Goal: Information Seeking & Learning: Learn about a topic

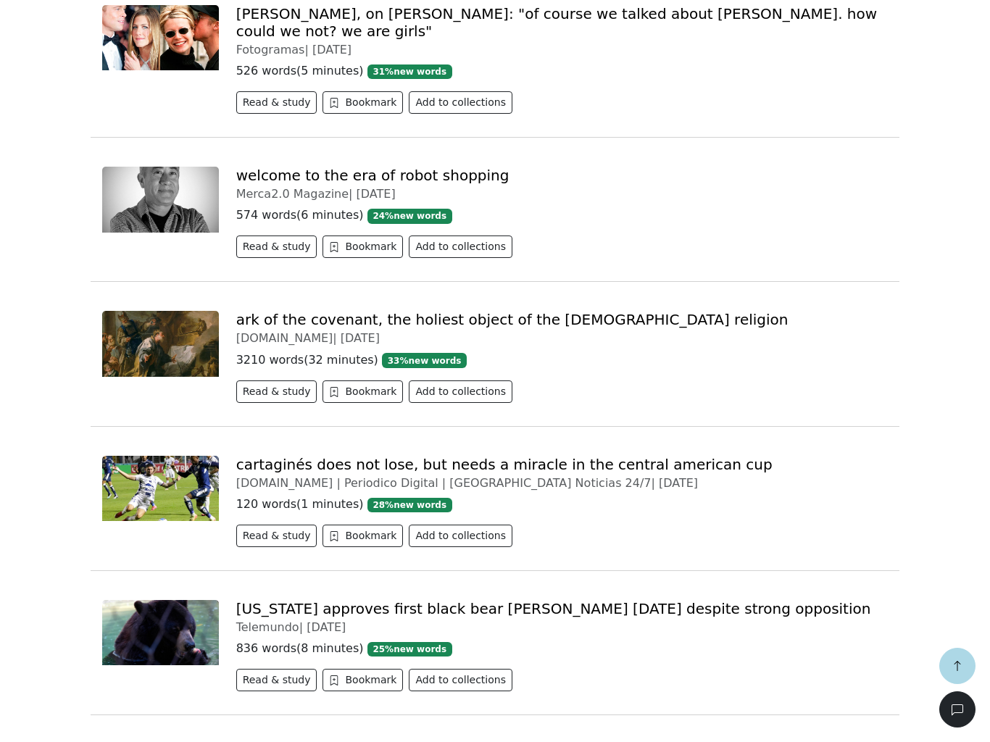
scroll to position [4207, 0]
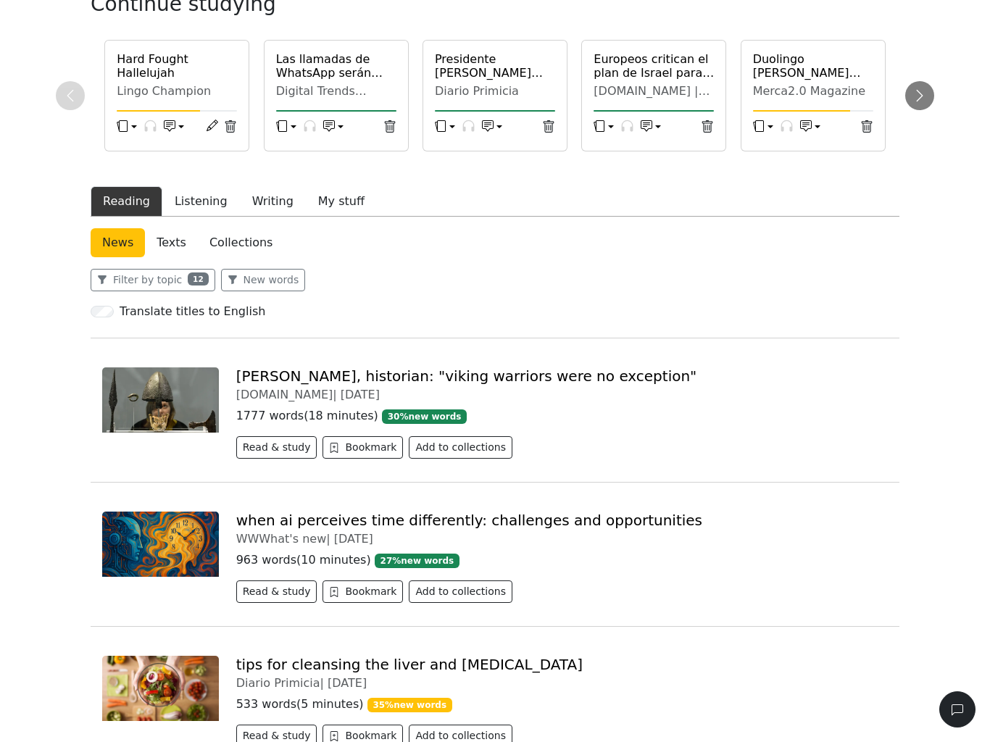
scroll to position [96, 0]
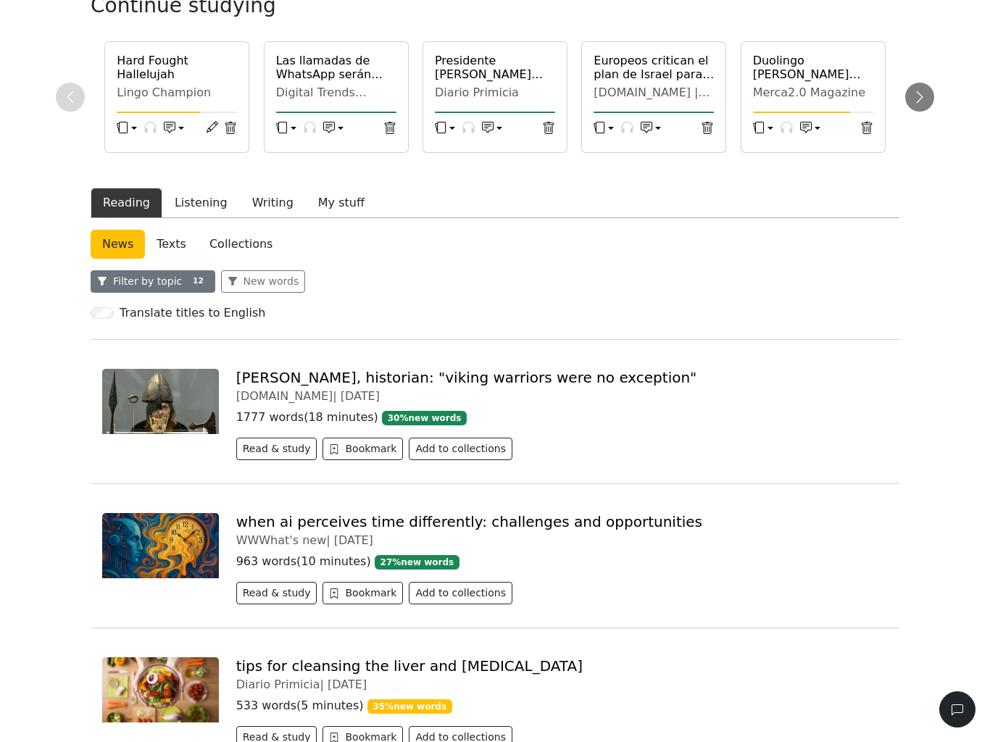
click at [127, 293] on button "Filter by topic 12" at bounding box center [153, 281] width 125 height 22
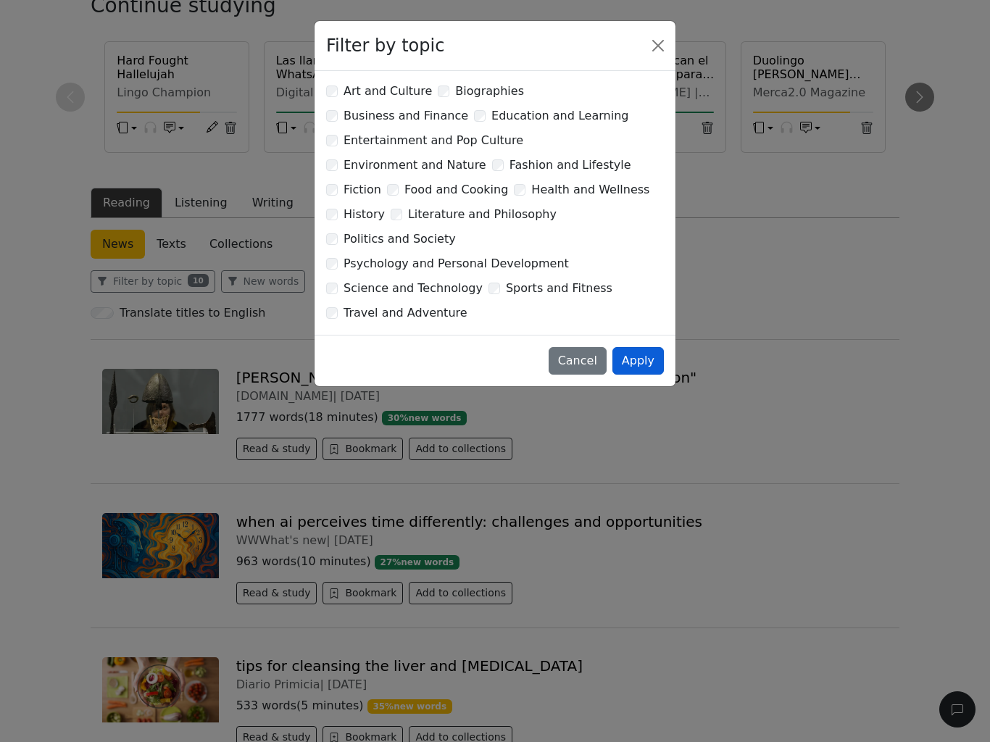
click at [640, 347] on button "Apply" at bounding box center [638, 361] width 51 height 28
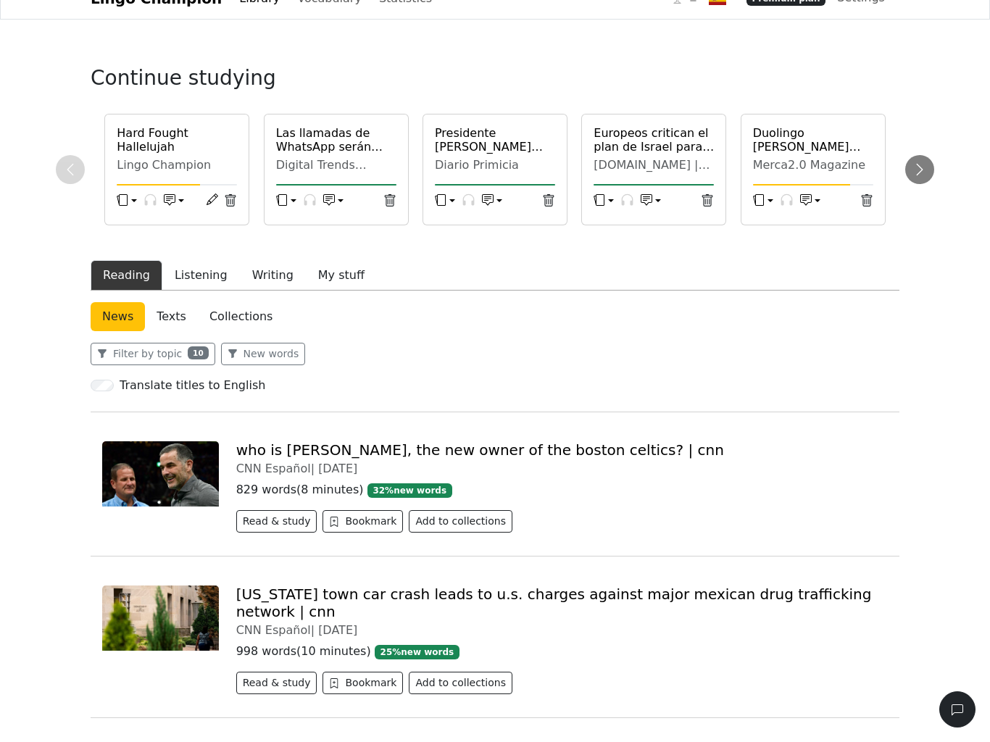
scroll to position [0, 0]
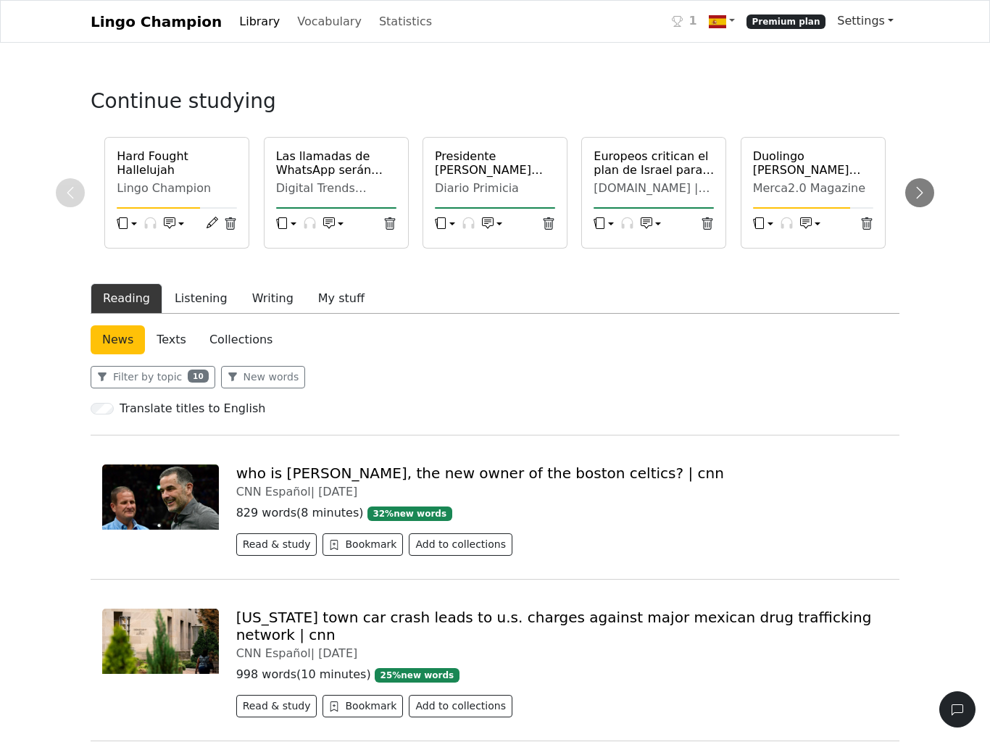
click at [872, 36] on link "Settings" at bounding box center [865, 21] width 68 height 29
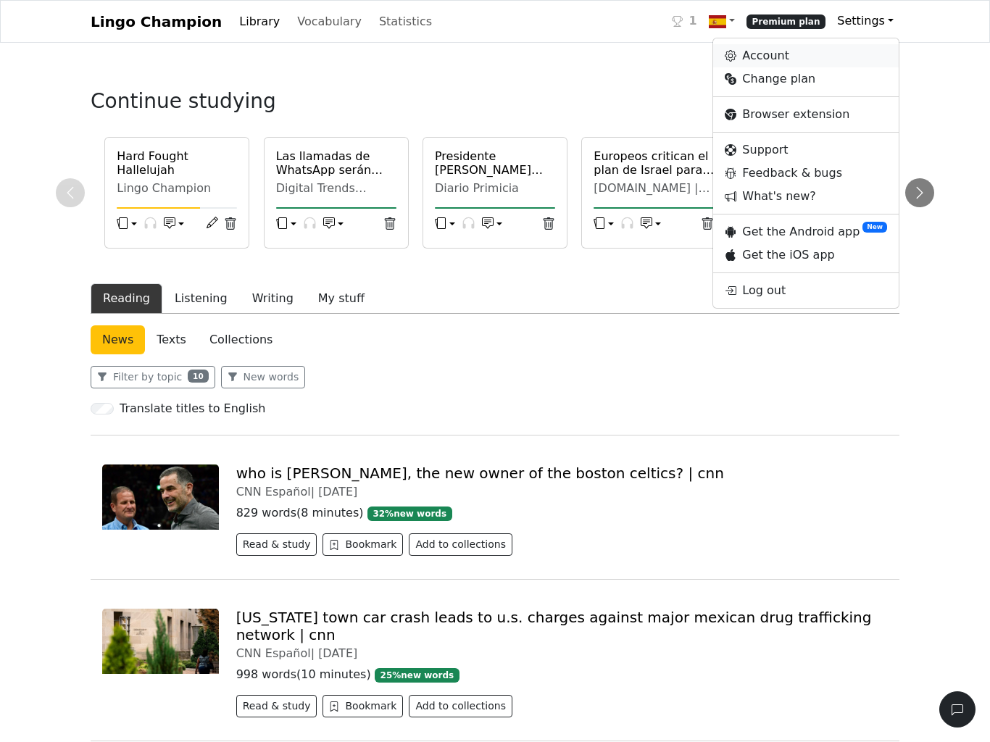
click at [808, 67] on link "Account" at bounding box center [806, 55] width 186 height 23
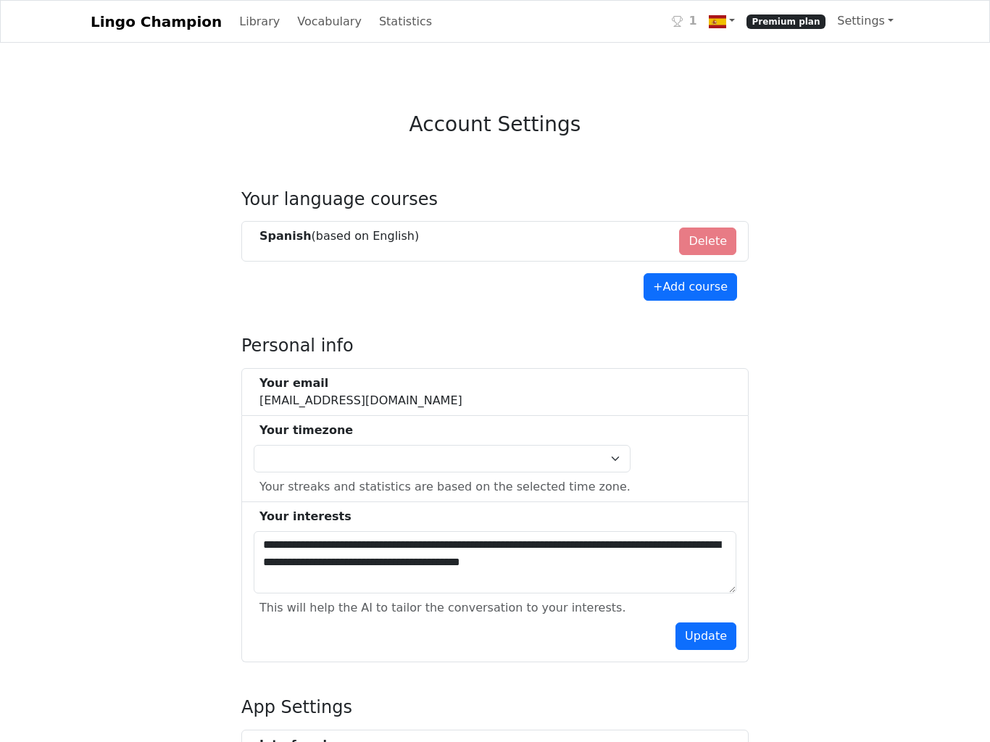
select select "**********"
click at [238, 36] on link "Library" at bounding box center [259, 21] width 52 height 29
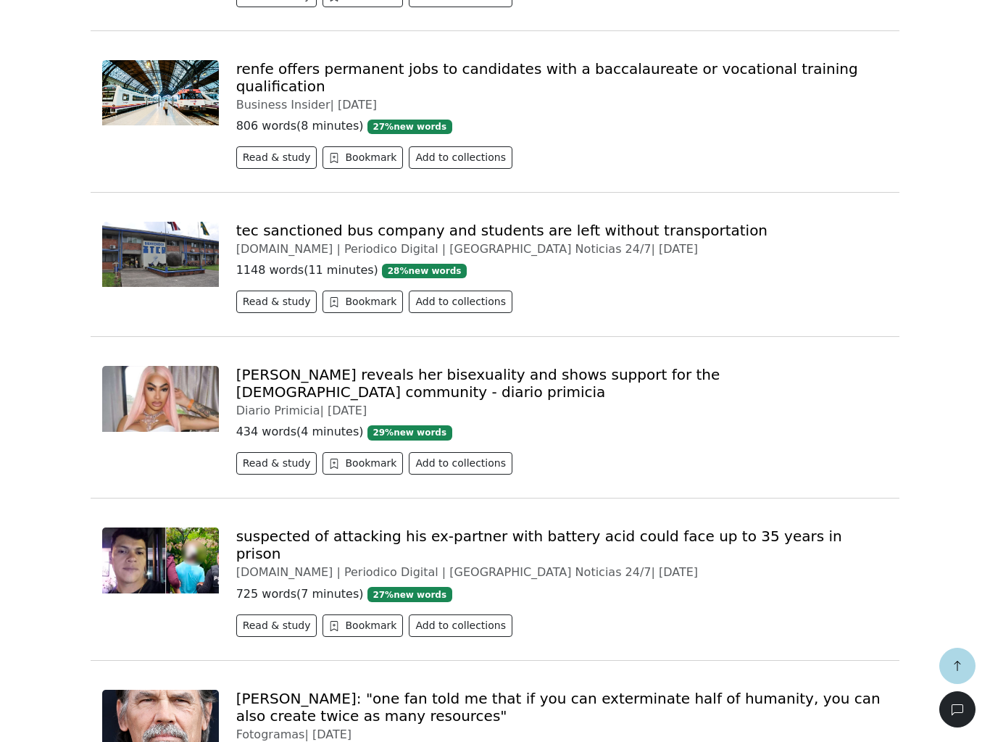
scroll to position [1495, 0]
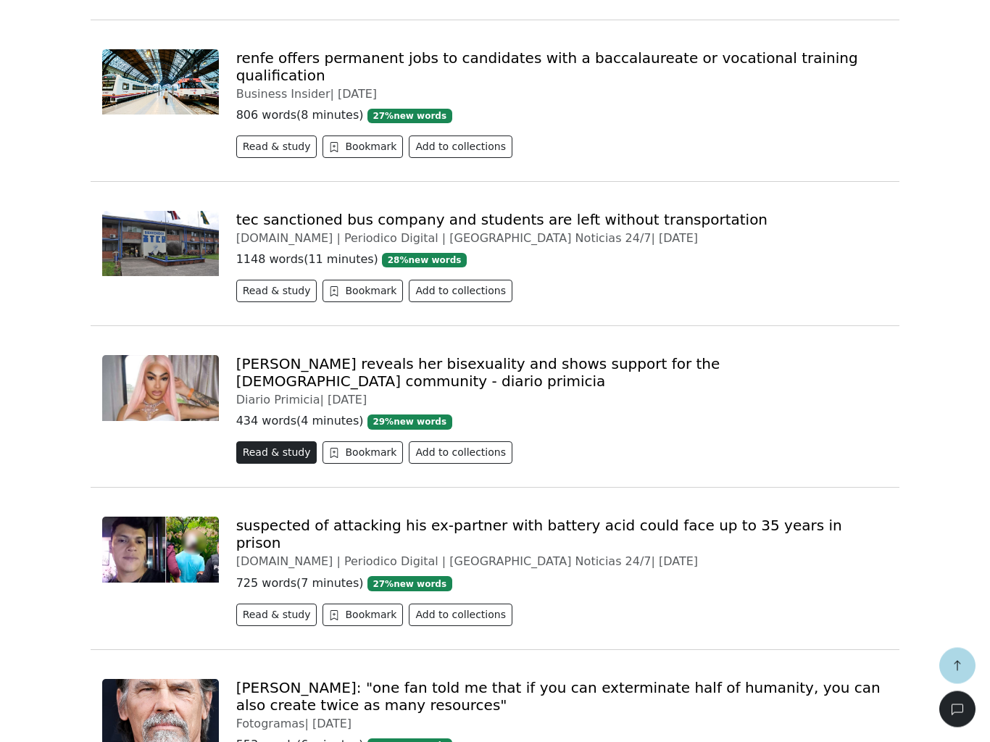
click at [260, 442] on button "Read & study" at bounding box center [276, 453] width 81 height 22
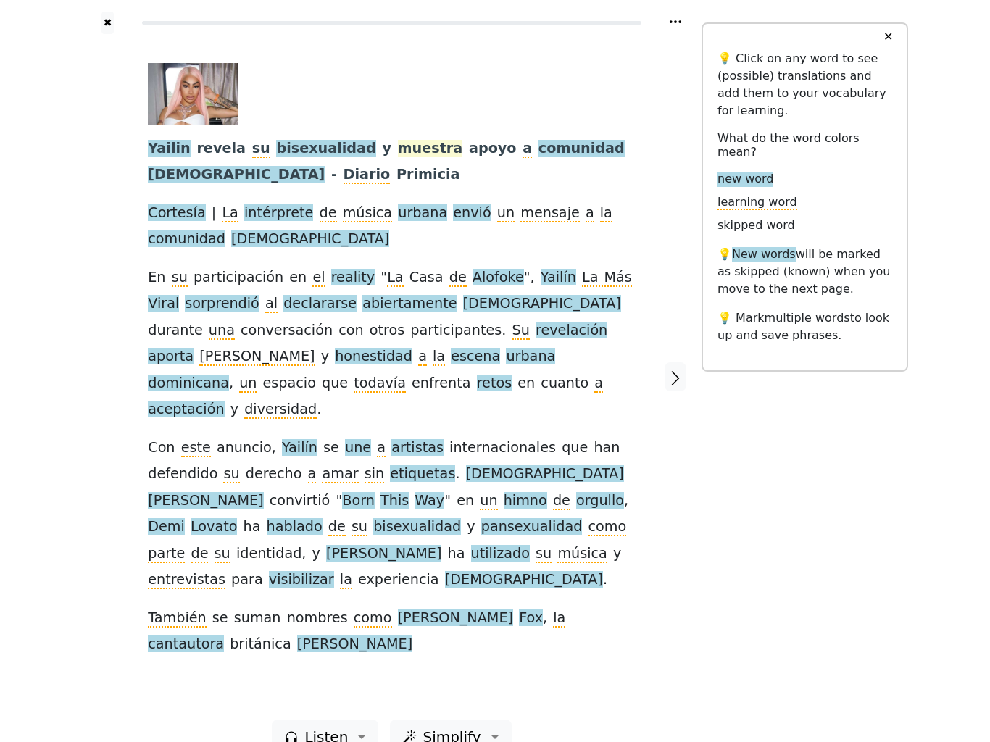
click at [398, 158] on span "muestra" at bounding box center [430, 149] width 65 height 18
click at [469, 158] on span "apoyo" at bounding box center [493, 149] width 48 height 18
click at [539, 158] on span "comunidad" at bounding box center [582, 149] width 86 height 18
click at [453, 223] on span "envió" at bounding box center [472, 213] width 38 height 18
click at [331, 287] on span "reality" at bounding box center [353, 278] width 44 height 18
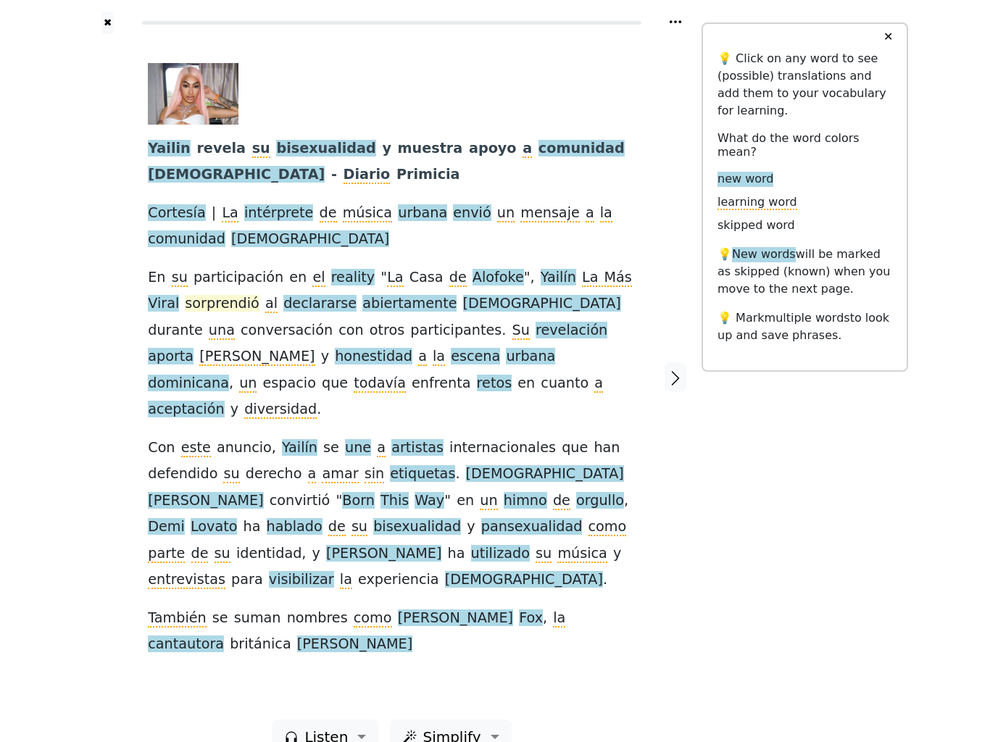
click at [185, 313] on span "sorprendió" at bounding box center [222, 304] width 75 height 18
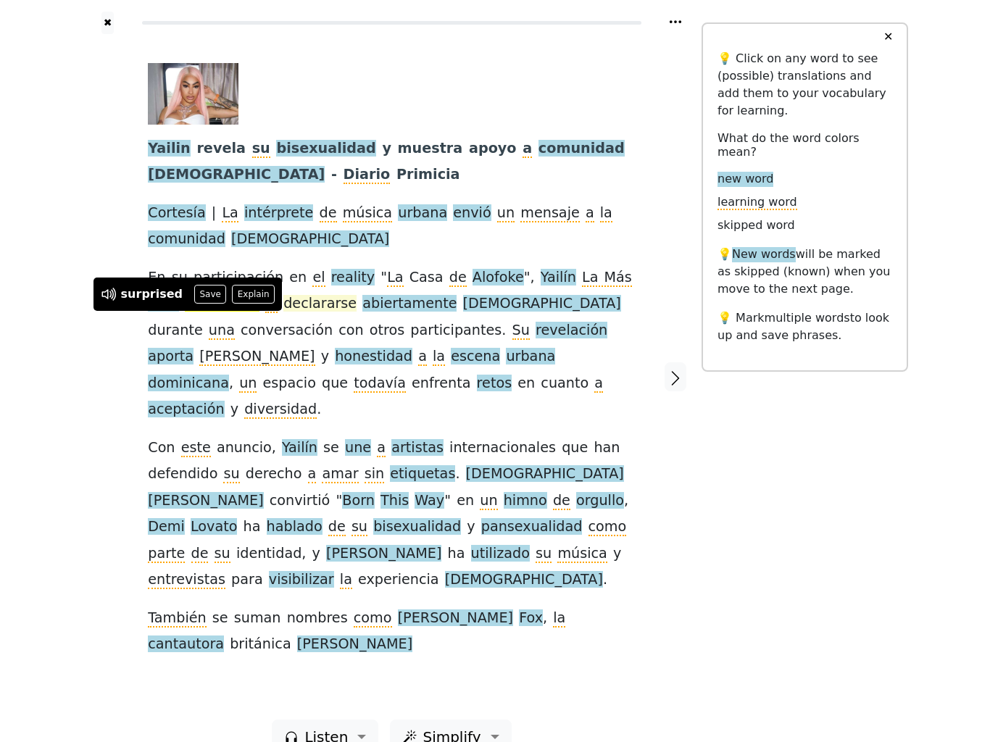
click at [283, 313] on span "declararse" at bounding box center [319, 304] width 73 height 18
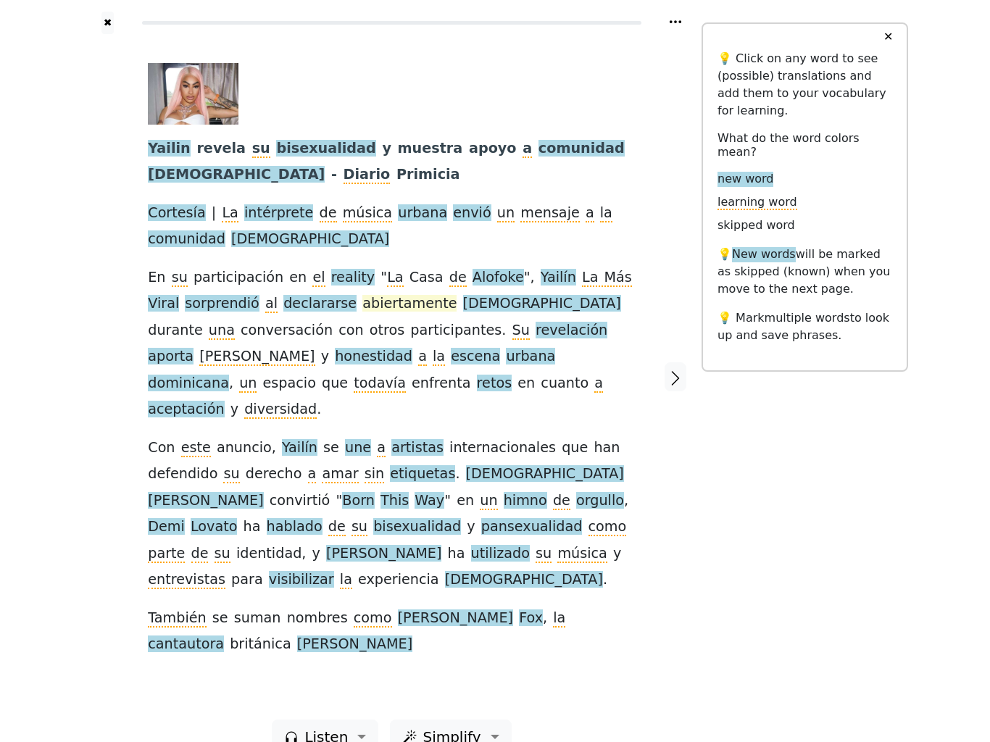
click at [362, 313] on span "abiertamente" at bounding box center [409, 304] width 94 height 18
click at [463, 313] on span "[DEMOGRAPHIC_DATA]" at bounding box center [542, 304] width 158 height 18
click at [536, 340] on span "revelación" at bounding box center [572, 331] width 72 height 18
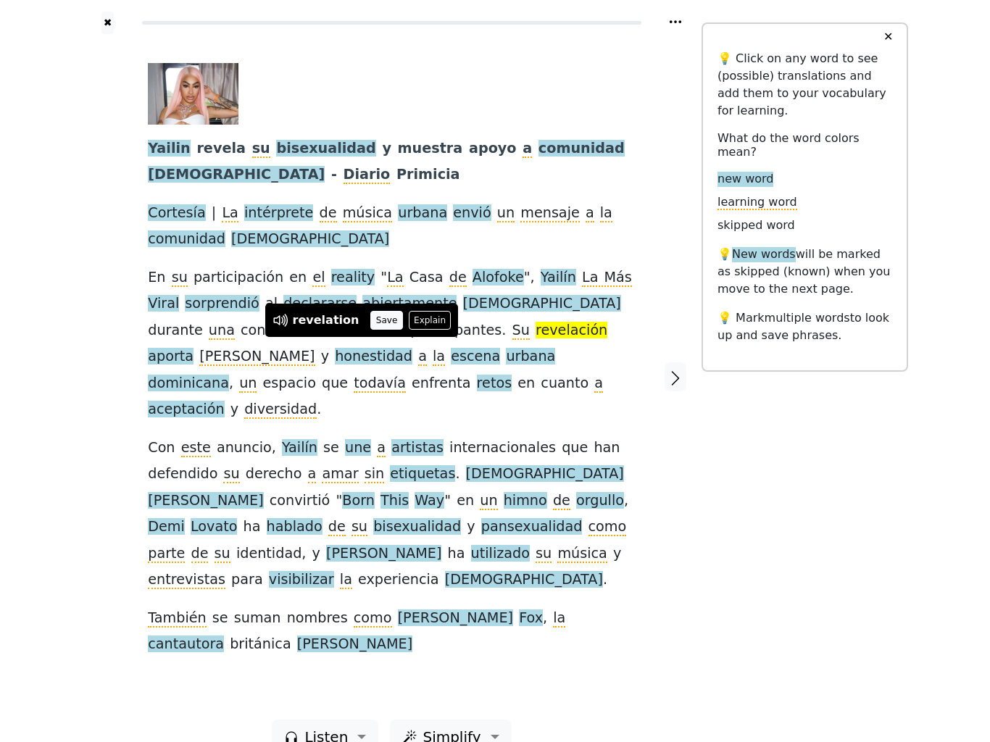
click at [372, 322] on button "Save" at bounding box center [386, 320] width 32 height 19
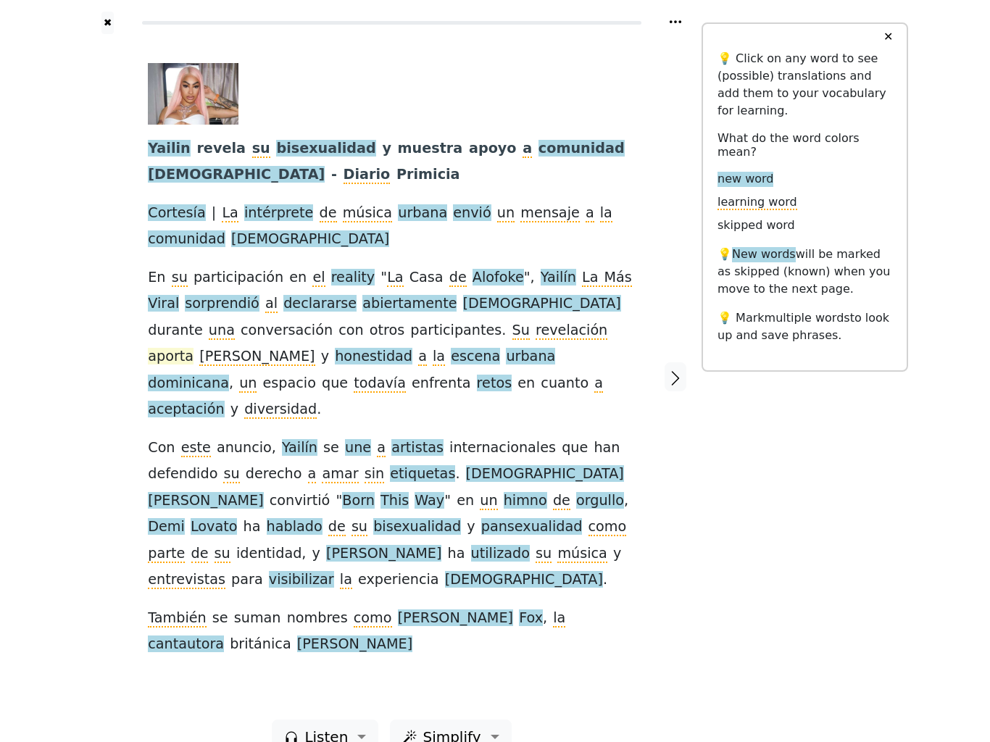
click at [194, 349] on span "aporta" at bounding box center [171, 357] width 46 height 18
click at [315, 352] on span "[PERSON_NAME]" at bounding box center [256, 357] width 115 height 18
click at [412, 349] on span "honestidad" at bounding box center [374, 357] width 78 height 18
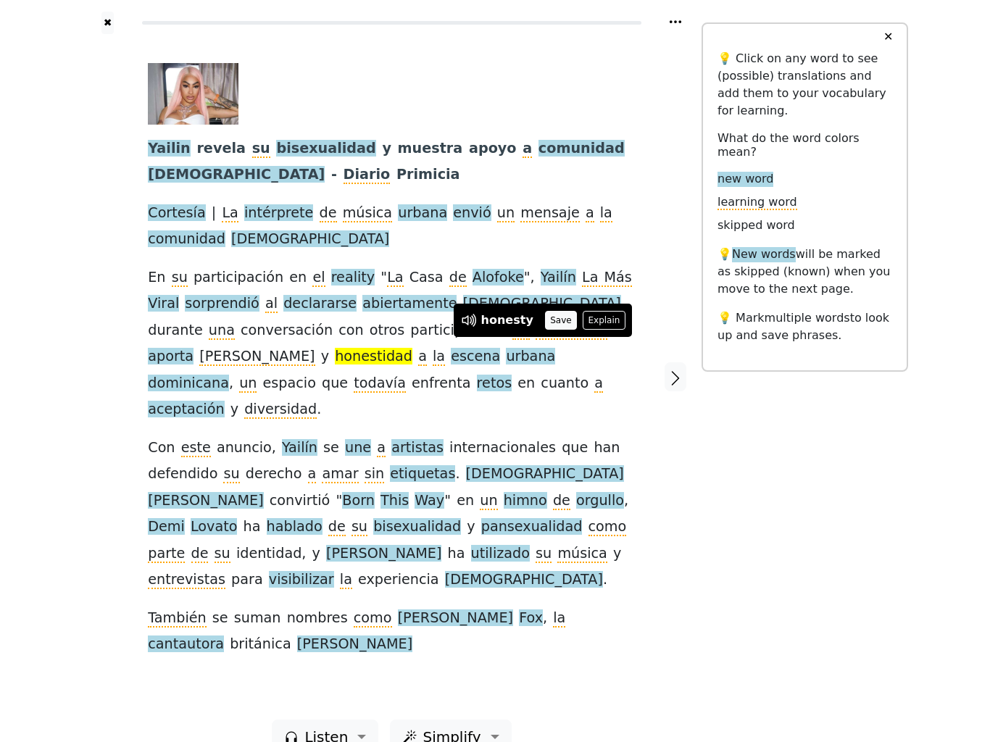
click at [551, 323] on button "Save" at bounding box center [561, 320] width 32 height 19
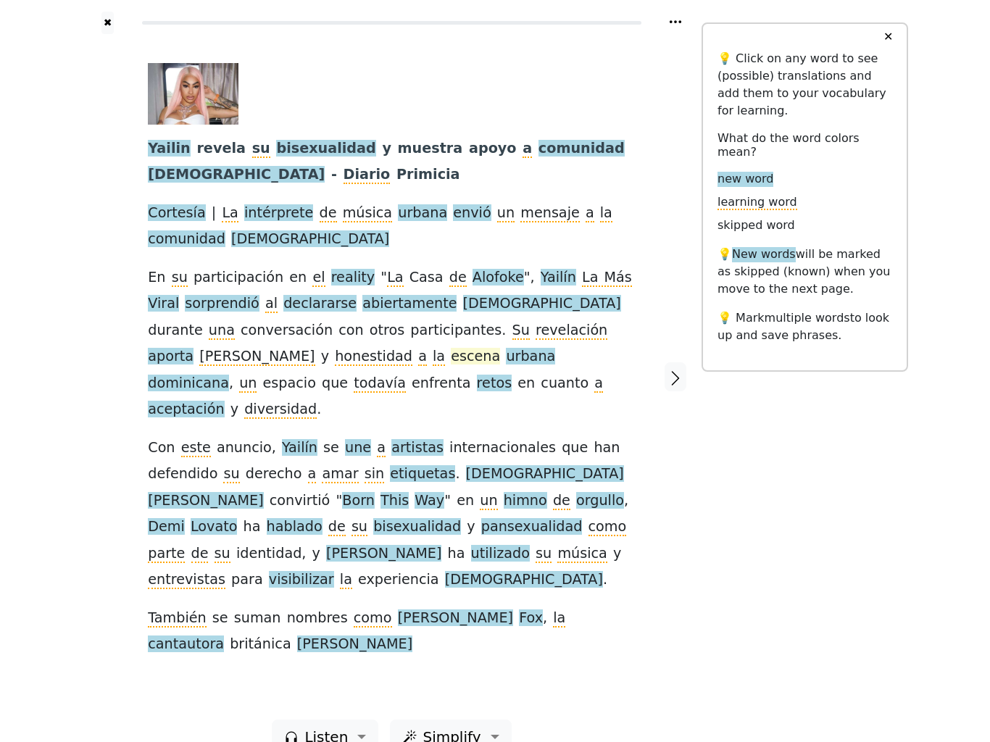
click at [451, 366] on span "escena" at bounding box center [475, 357] width 49 height 18
click at [506, 366] on span "urbana" at bounding box center [530, 357] width 49 height 18
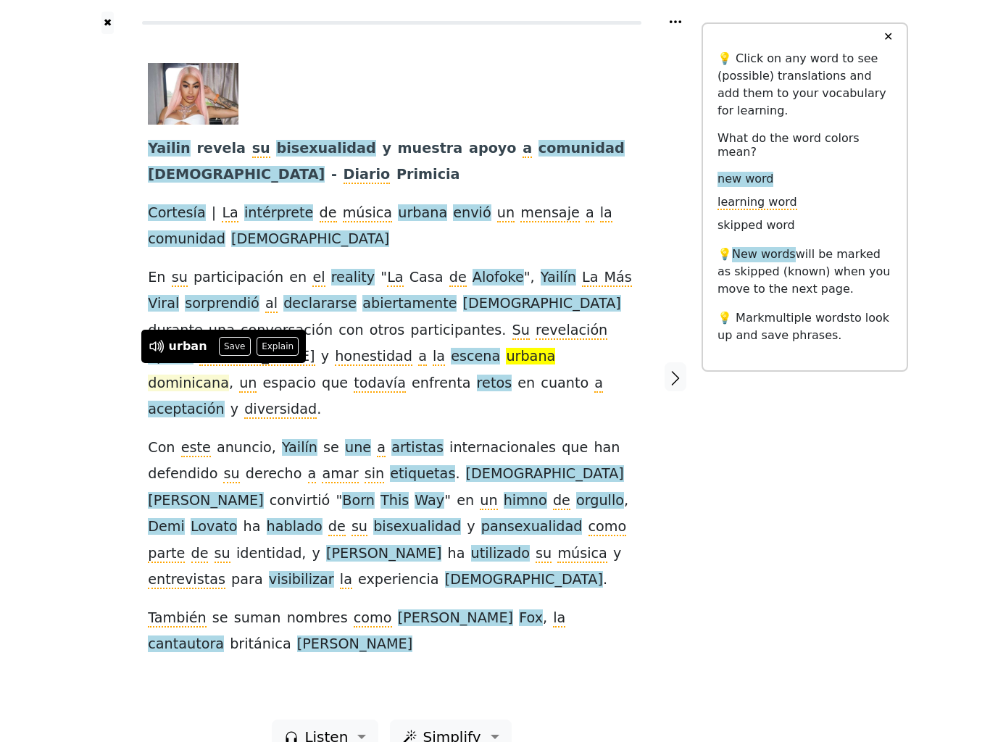
click at [229, 376] on span "dominicana" at bounding box center [188, 384] width 81 height 18
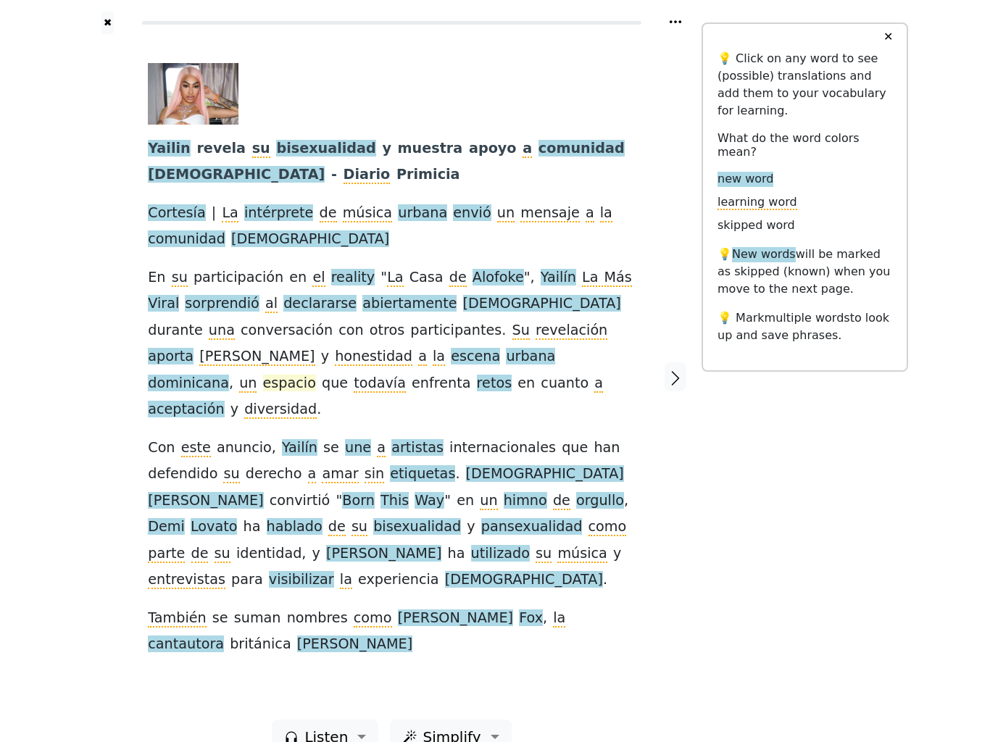
click at [316, 376] on span "espacio" at bounding box center [289, 384] width 53 height 18
click at [403, 349] on button "Explain" at bounding box center [404, 346] width 43 height 19
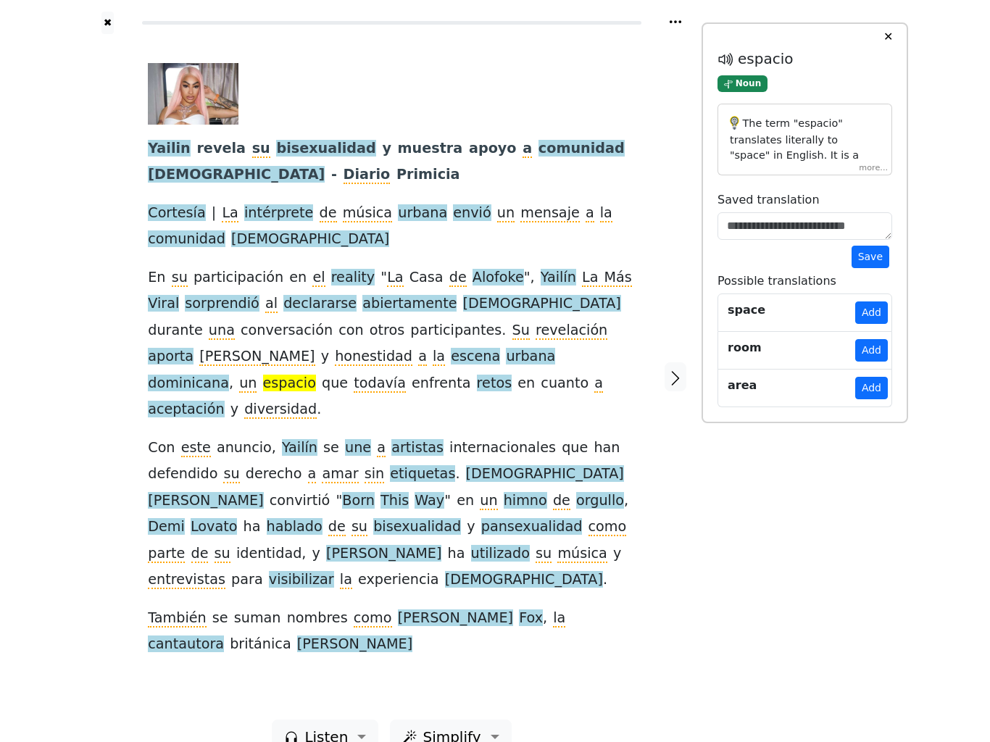
click at [866, 175] on p "The term "espacio" translates literally to "space" in English. It is a masculin…" at bounding box center [805, 265] width 150 height 299
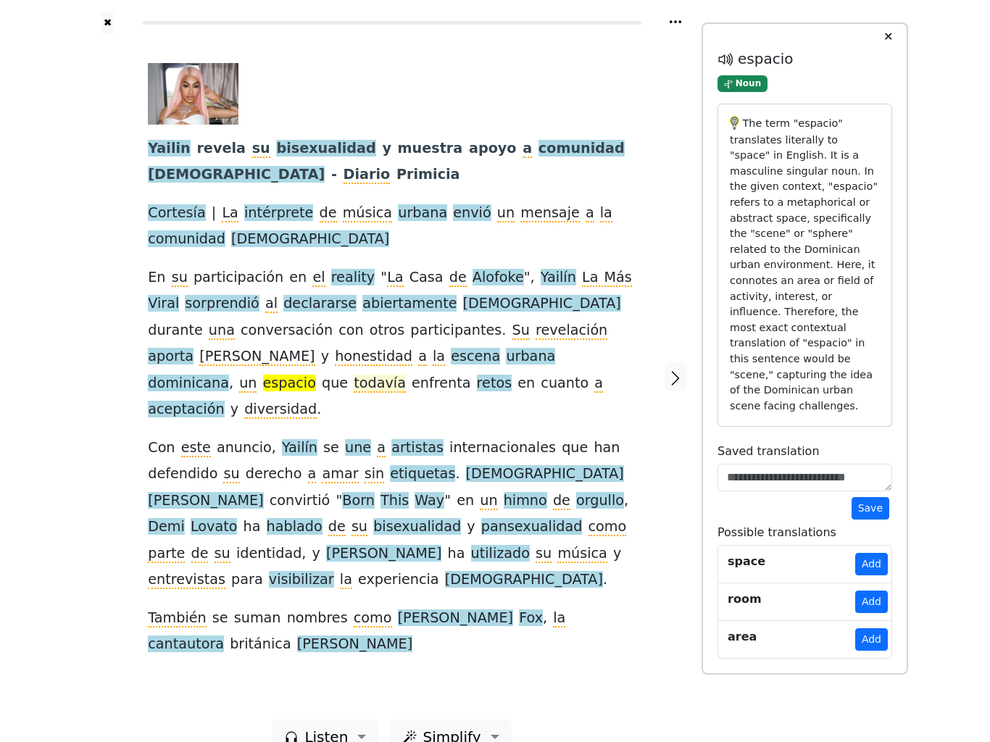
click at [406, 376] on span "todavía" at bounding box center [380, 384] width 52 height 18
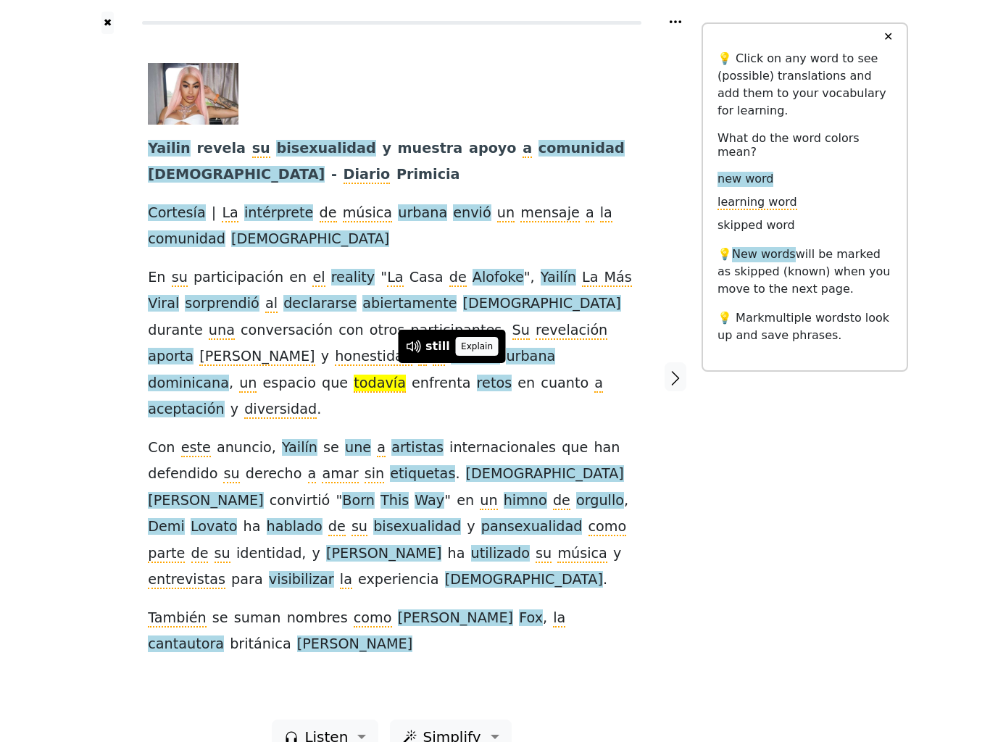
click at [470, 351] on button "Explain" at bounding box center [477, 346] width 43 height 19
click at [871, 372] on div "✕ 💡 Click on any word to see (possible) translations and add them to your vocab…" at bounding box center [805, 196] width 207 height 349
click at [887, 50] on button "✕" at bounding box center [888, 37] width 27 height 26
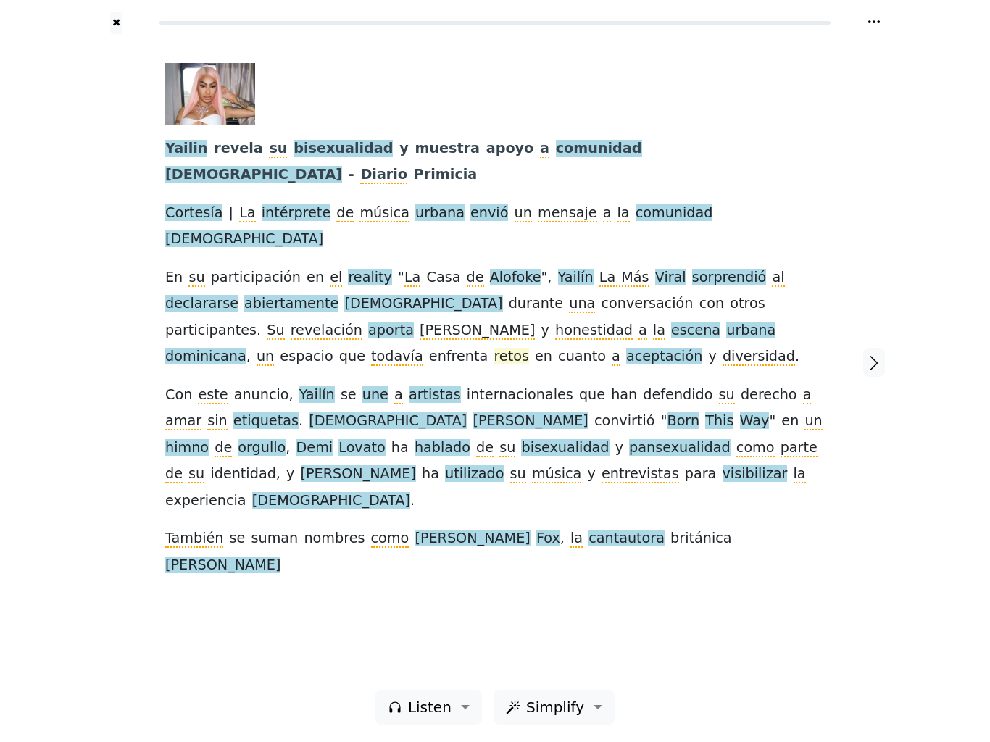
click at [529, 348] on span "retos" at bounding box center [512, 357] width 36 height 18
click at [488, 348] on span "enfrenta" at bounding box center [458, 357] width 59 height 18
click at [529, 348] on span "retos" at bounding box center [512, 357] width 36 height 18
click at [606, 348] on span "cuanto" at bounding box center [582, 357] width 48 height 18
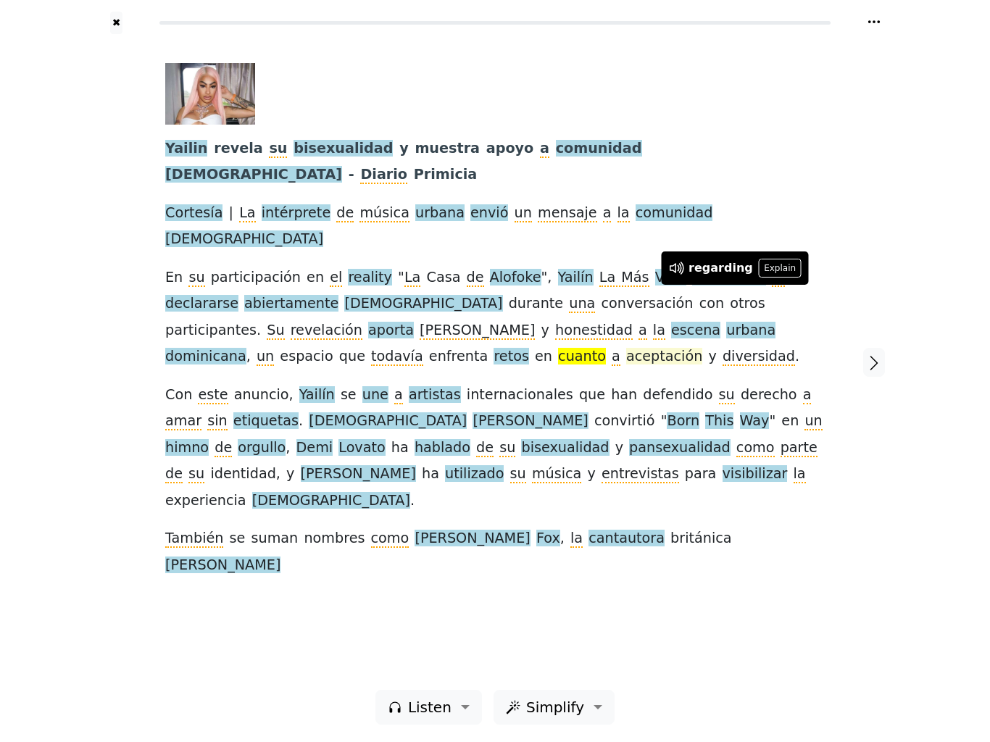
click at [626, 348] on span "aceptación" at bounding box center [664, 357] width 76 height 18
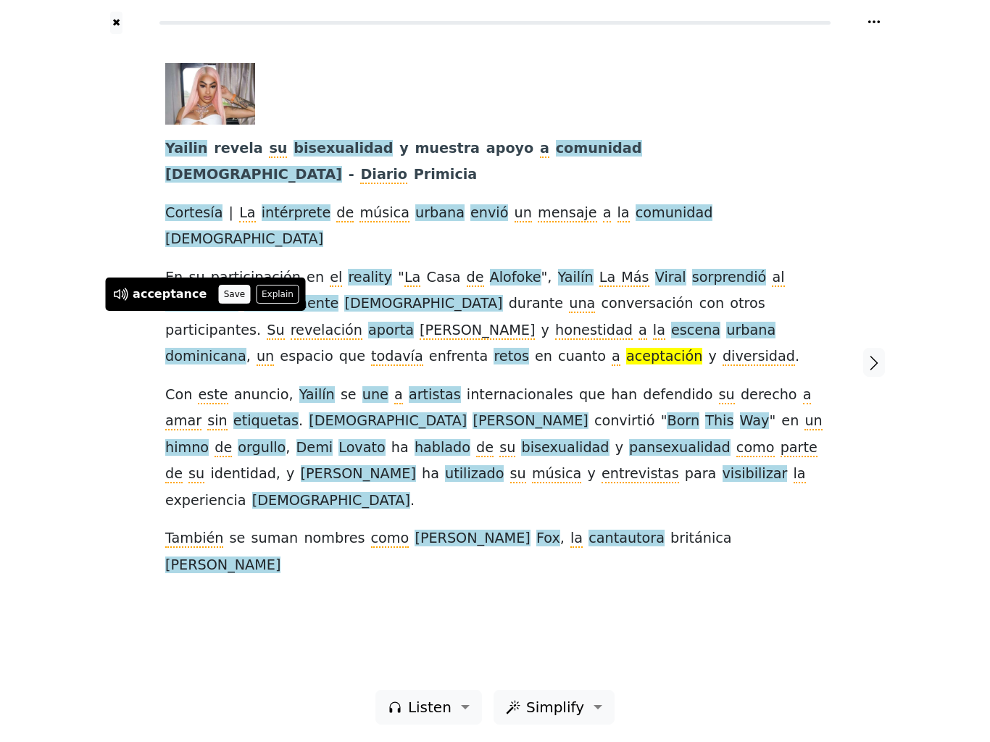
click at [218, 299] on button "Save" at bounding box center [234, 294] width 32 height 19
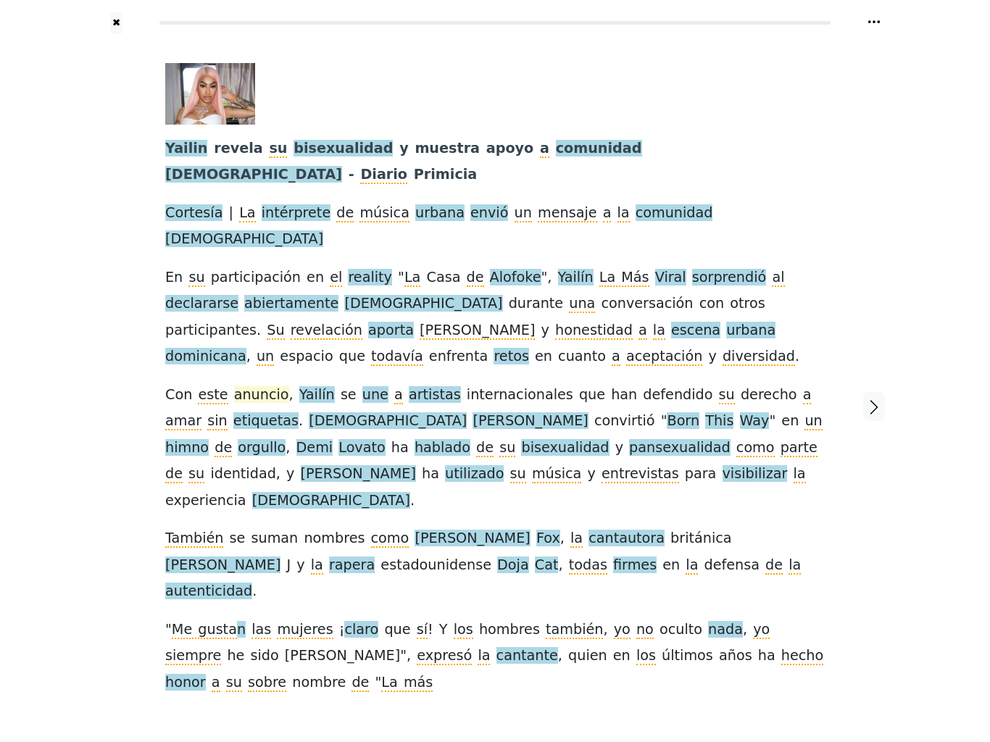
click at [241, 386] on span "anuncio" at bounding box center [261, 395] width 55 height 18
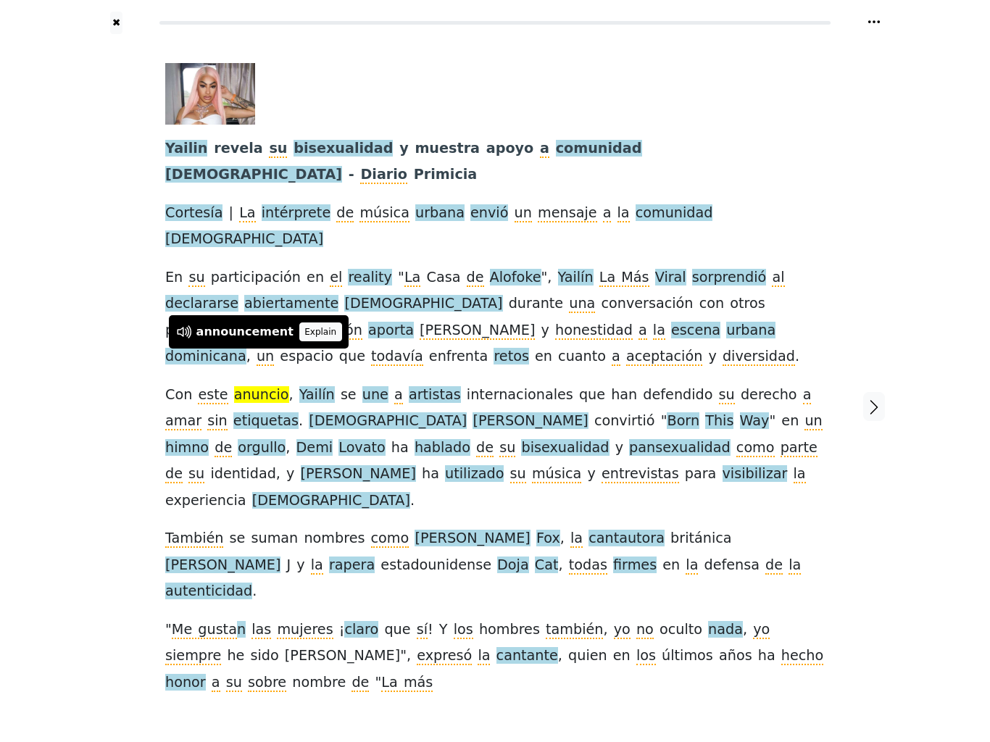
click at [299, 339] on button "Explain" at bounding box center [320, 332] width 43 height 19
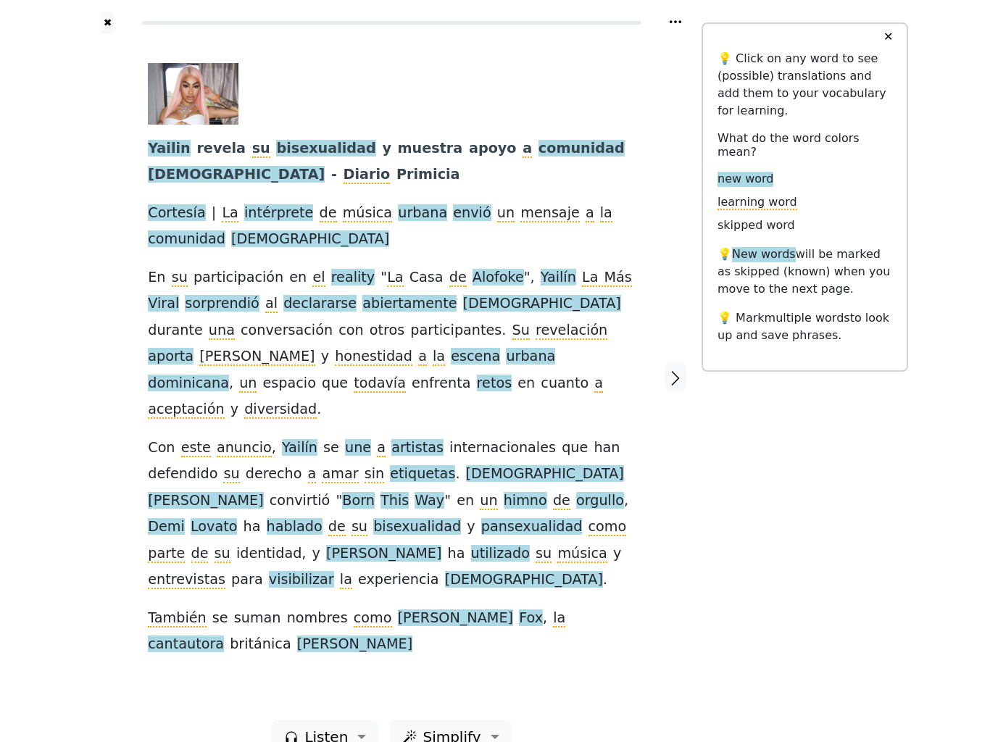
click at [889, 50] on button "✕" at bounding box center [888, 37] width 27 height 26
